Goal: Task Accomplishment & Management: Manage account settings

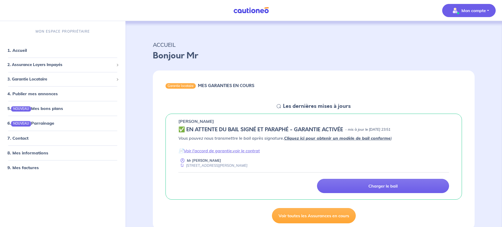
click at [486, 11] on button "Mon compte" at bounding box center [468, 10] width 53 height 13
click at [462, 45] on link "Me déconnecter" at bounding box center [463, 45] width 42 height 8
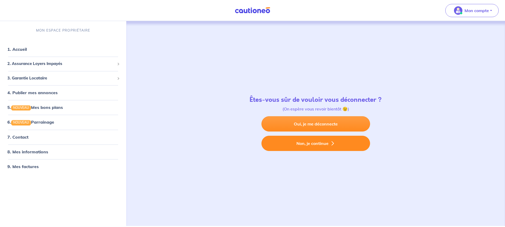
click at [310, 142] on button "Non, je continue" at bounding box center [316, 143] width 109 height 15
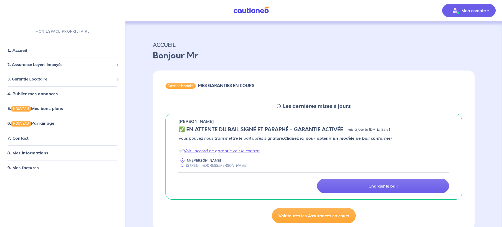
click at [479, 11] on p "Mon compte" at bounding box center [473, 10] width 24 height 6
click at [468, 31] on link "Mes informations" at bounding box center [463, 32] width 42 height 8
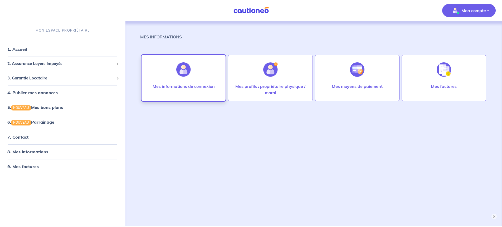
click at [189, 75] on img at bounding box center [183, 69] width 14 height 14
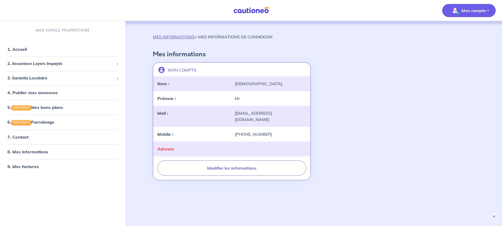
click at [473, 11] on p "Mon compte" at bounding box center [473, 10] width 24 height 6
click at [228, 38] on p "MES INFORMATIONS > MES INFORMATIONS DE CONNEXION" at bounding box center [213, 37] width 120 height 6
click at [178, 37] on link "MES INFORMATIONS" at bounding box center [174, 36] width 42 height 5
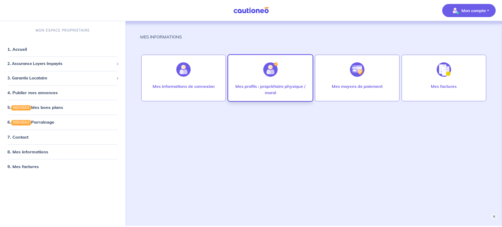
click at [275, 78] on div at bounding box center [270, 69] width 23 height 27
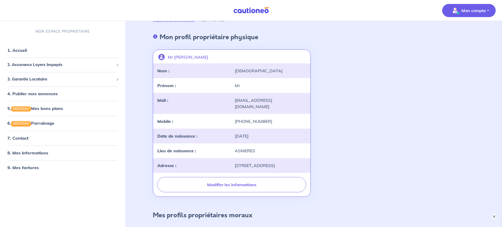
scroll to position [26, 0]
